Goal: Find specific page/section: Find specific page/section

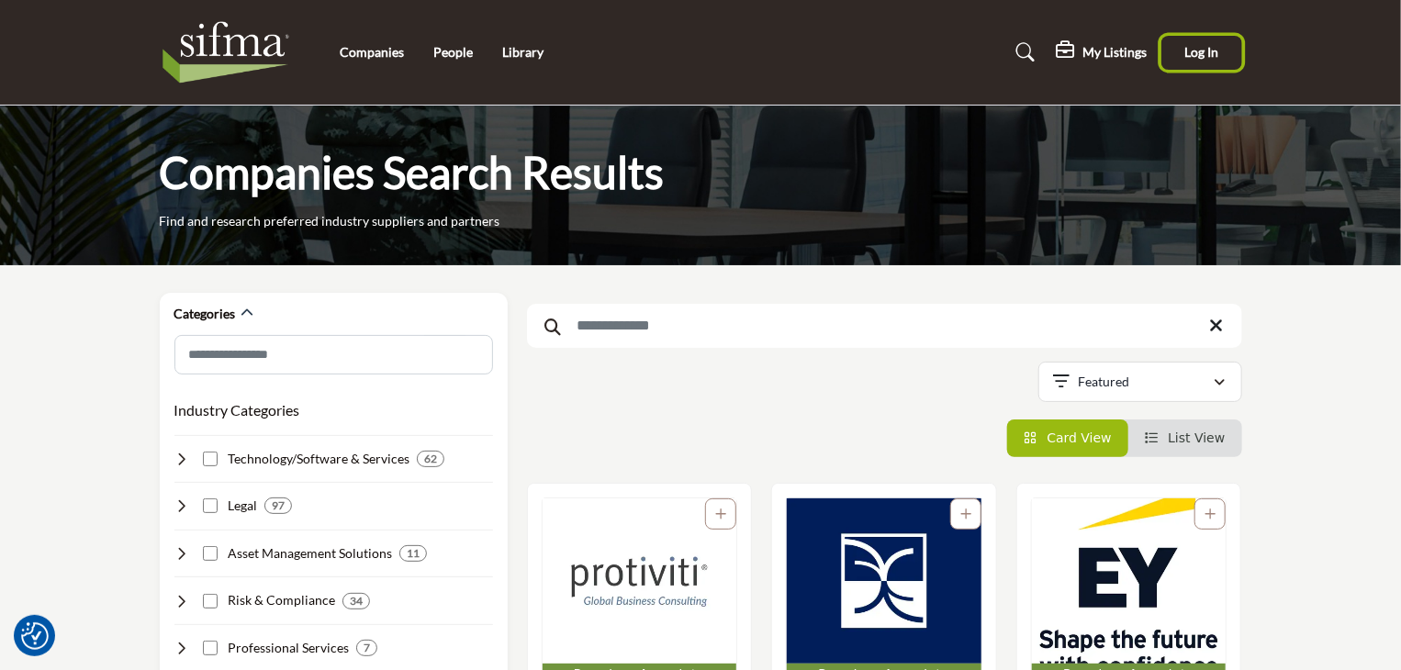
click at [1209, 52] on span "Log In" at bounding box center [1201, 52] width 34 height 16
click at [1201, 52] on span "Log In" at bounding box center [1201, 52] width 34 height 16
click at [1199, 51] on span "Log In" at bounding box center [1201, 52] width 34 height 16
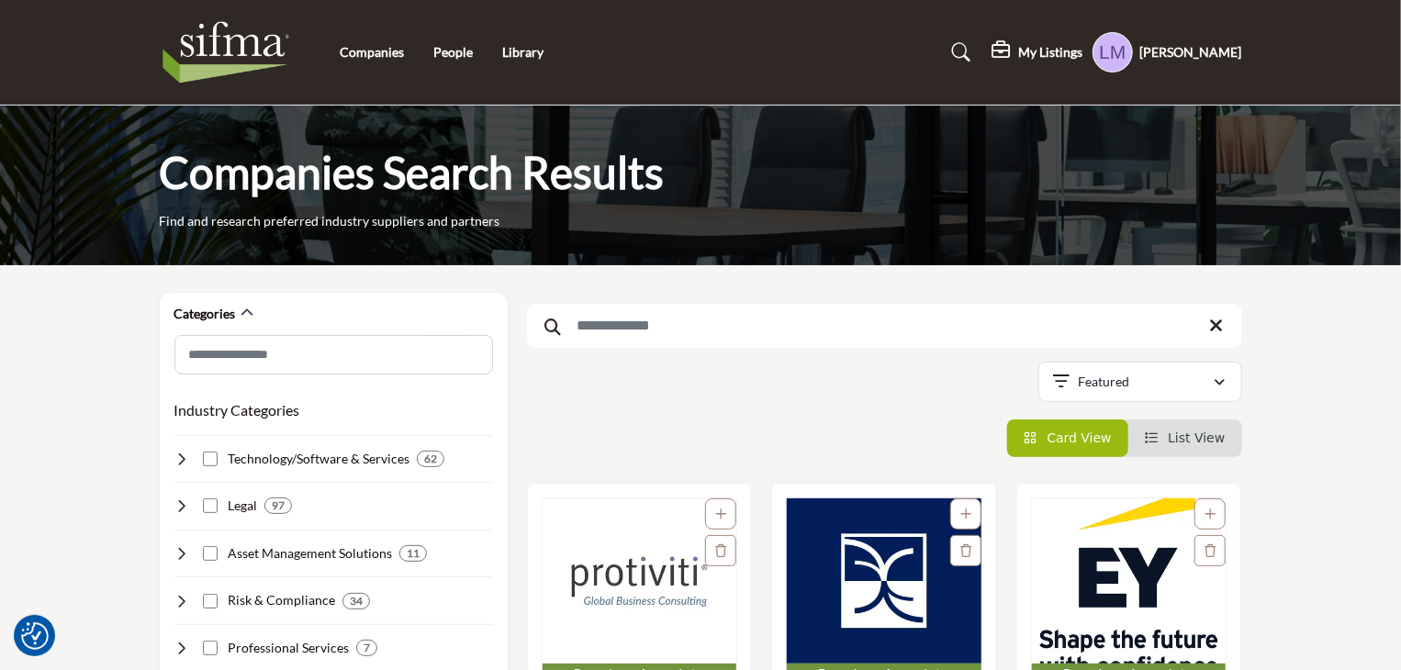
click at [1186, 54] on h5 "Laurie Moore" at bounding box center [1191, 52] width 102 height 18
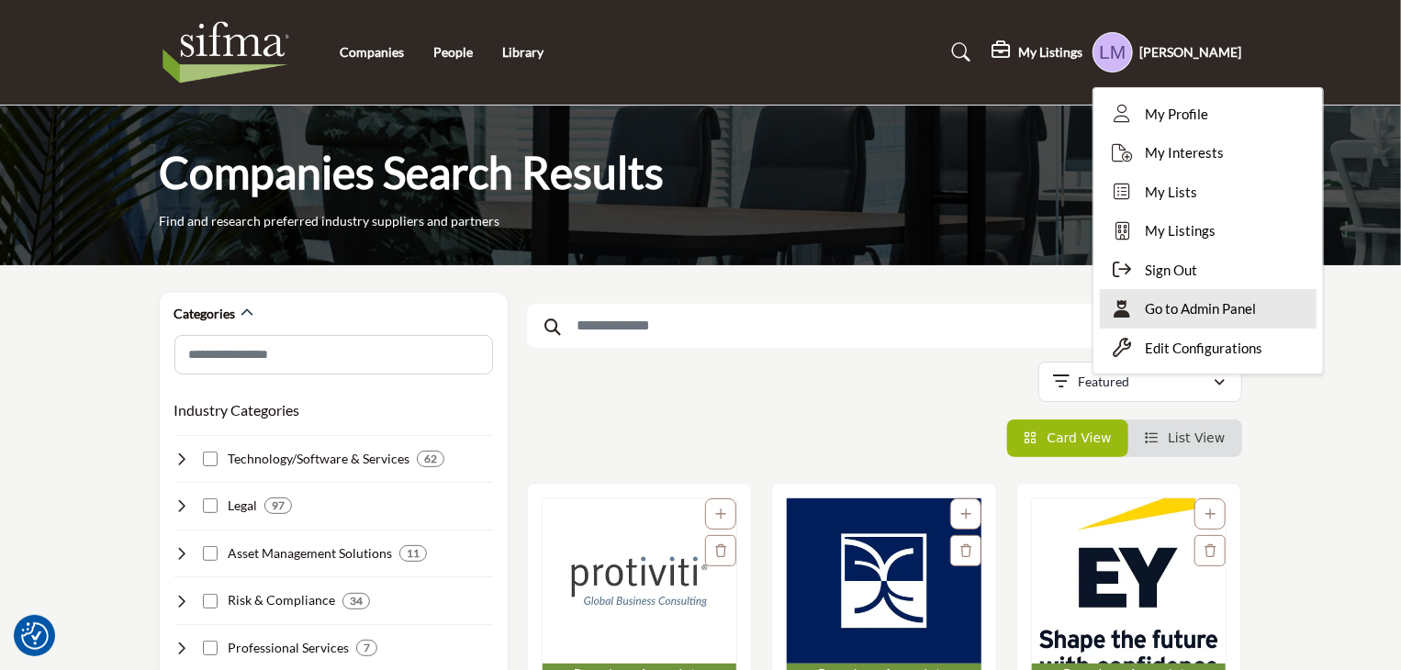
click at [1190, 306] on span "Go to Admin Panel" at bounding box center [1201, 308] width 111 height 21
